Goal: Entertainment & Leisure: Consume media (video, audio)

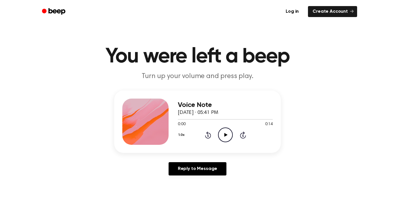
click at [228, 136] on icon "Play Audio" at bounding box center [225, 135] width 15 height 15
click at [225, 132] on icon "Pause Audio" at bounding box center [225, 135] width 15 height 15
click at [208, 135] on icon "Rewind 5 seconds" at bounding box center [208, 135] width 6 height 8
click at [207, 138] on icon at bounding box center [208, 135] width 6 height 7
click at [234, 138] on div "1.0x Rewind 5 seconds Play Audio Skip 5 seconds" at bounding box center [225, 135] width 95 height 15
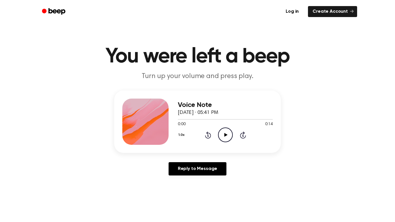
click at [230, 137] on icon "Play Audio" at bounding box center [225, 135] width 15 height 15
click at [225, 137] on icon "Pause Audio" at bounding box center [225, 135] width 15 height 15
click at [228, 139] on icon "Play Audio" at bounding box center [225, 135] width 15 height 15
click at [223, 137] on icon "Pause Audio" at bounding box center [225, 135] width 15 height 15
click at [227, 138] on icon "Play Audio" at bounding box center [225, 135] width 15 height 15
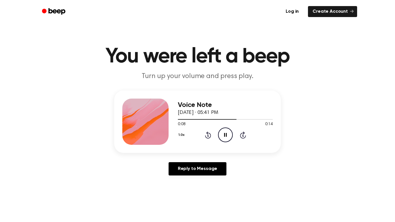
click at [229, 128] on icon "Pause Audio" at bounding box center [225, 135] width 15 height 15
